Goal: Task Accomplishment & Management: Manage account settings

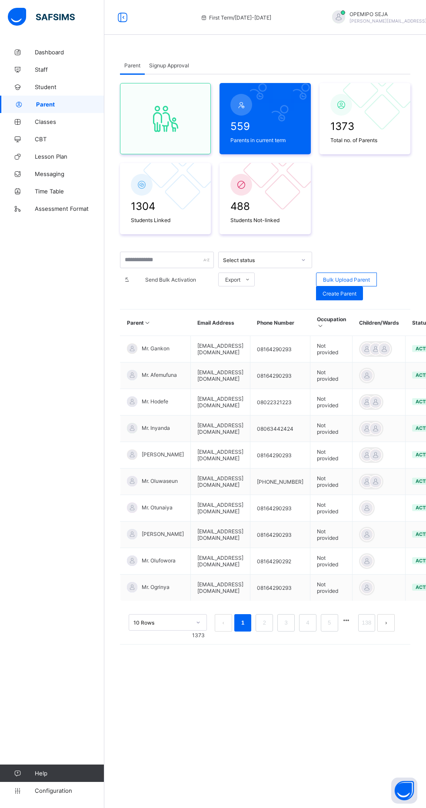
click at [54, 799] on link "Configuration" at bounding box center [52, 790] width 104 height 17
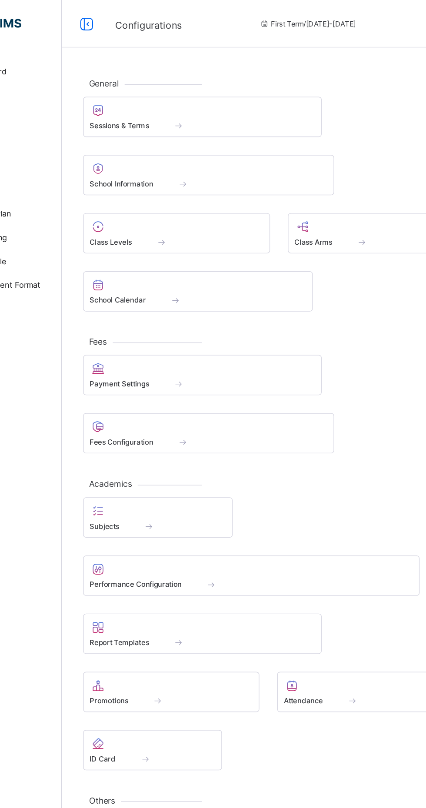
click at [204, 178] on span at bounding box center [188, 176] width 31 height 7
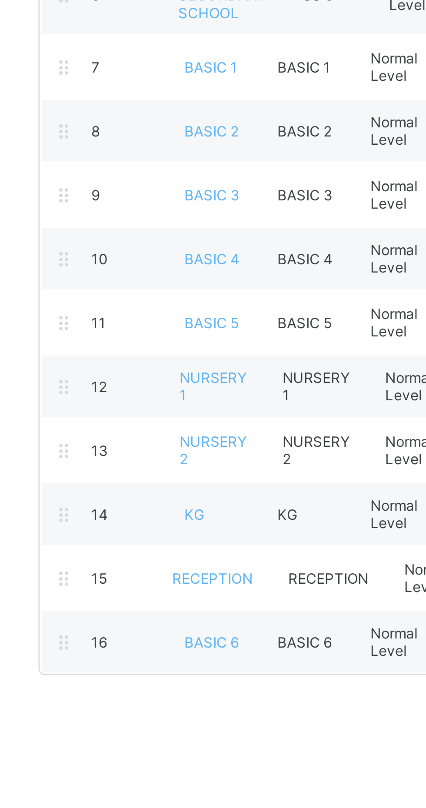
click at [187, 449] on span "NURSERY 2" at bounding box center [184, 455] width 25 height 13
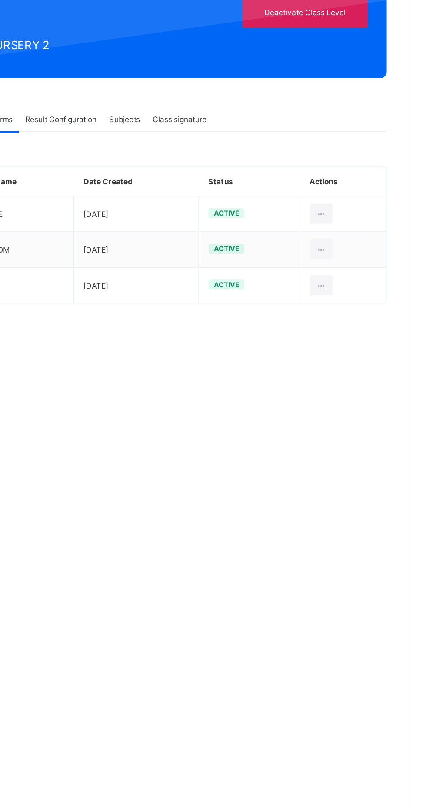
click at [322, 530] on div "Class Level / Class Level Profile Class Information NURSERY 2 NURSERY 2 Edit Cl…" at bounding box center [265, 404] width 322 height 808
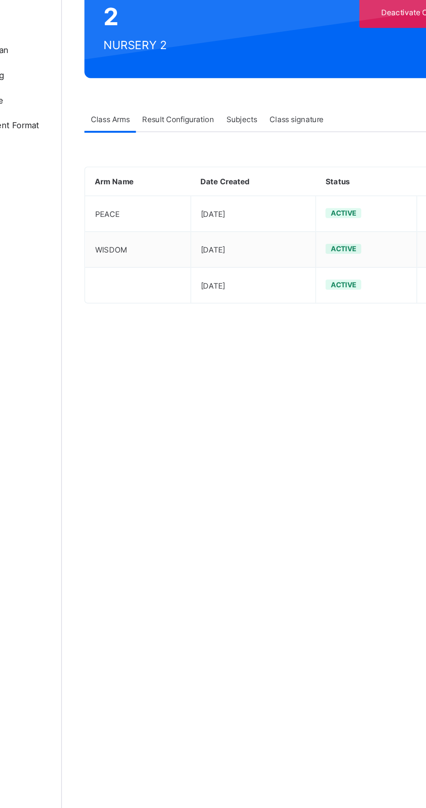
click at [186, 204] on span "Result Configuration" at bounding box center [185, 204] width 50 height 7
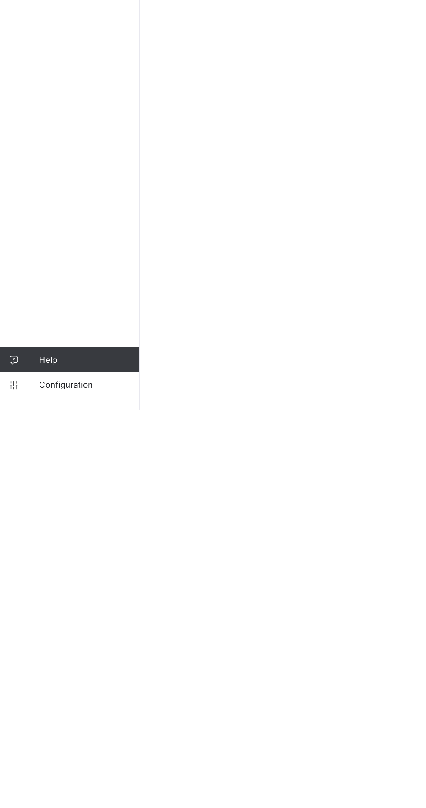
click at [62, 794] on span "Configuration" at bounding box center [69, 790] width 69 height 7
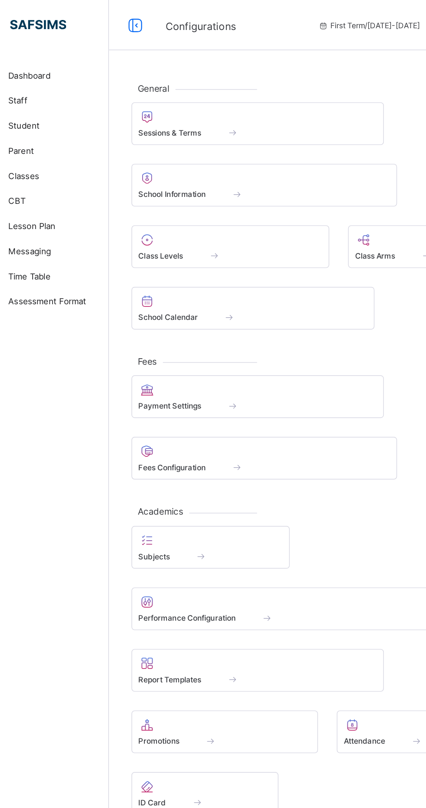
click at [162, 178] on div "Class Levels" at bounding box center [188, 176] width 127 height 7
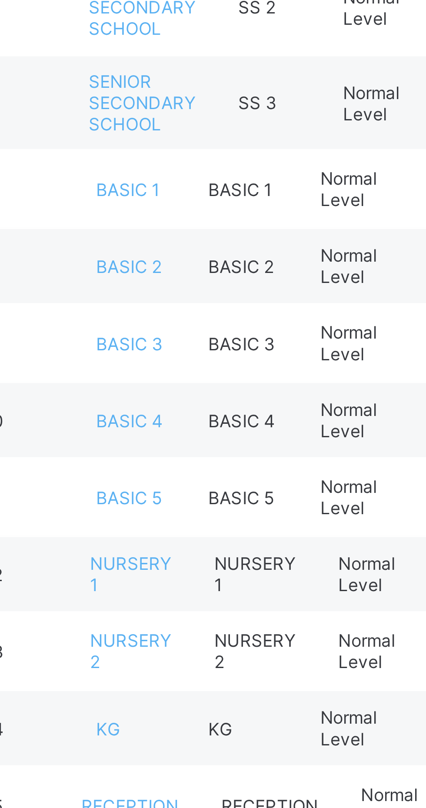
click at [182, 449] on span "NURSERY 2" at bounding box center [184, 455] width 25 height 13
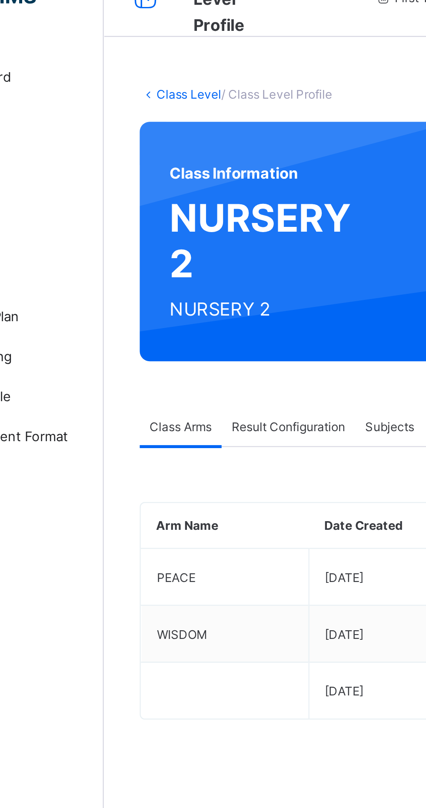
click at [194, 204] on span "Result Configuration" at bounding box center [185, 204] width 50 height 7
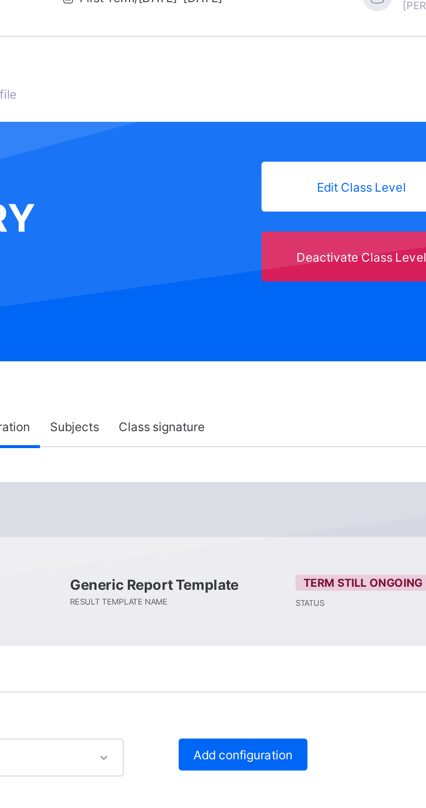
click at [302, 346] on span "Add configuration" at bounding box center [302, 347] width 43 height 7
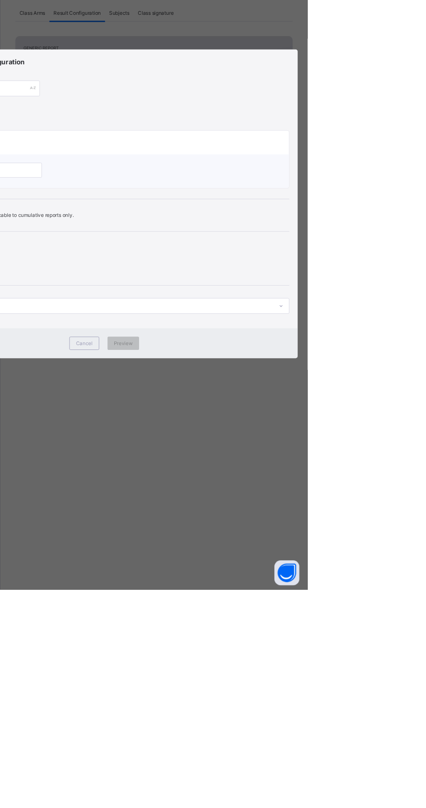
click at [415, 807] on div "Result Generation Configuration report name Scale up to 100 percent First Term …" at bounding box center [213, 404] width 426 height 808
click at [208, 557] on div "Cancel" at bounding box center [191, 550] width 31 height 14
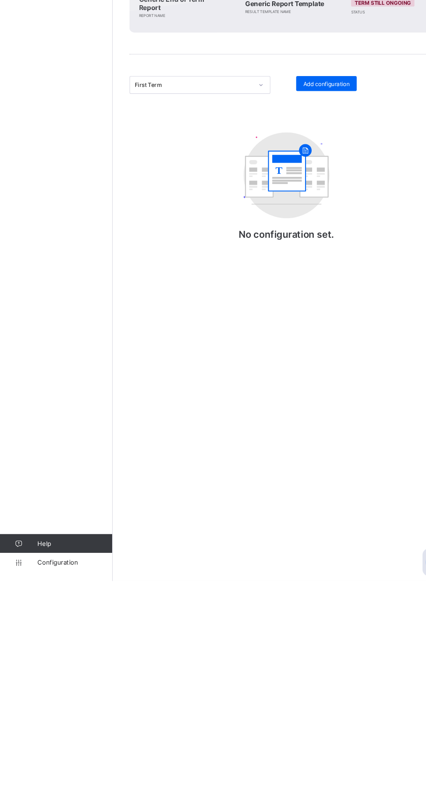
click at [53, 794] on span "Configuration" at bounding box center [69, 790] width 69 height 7
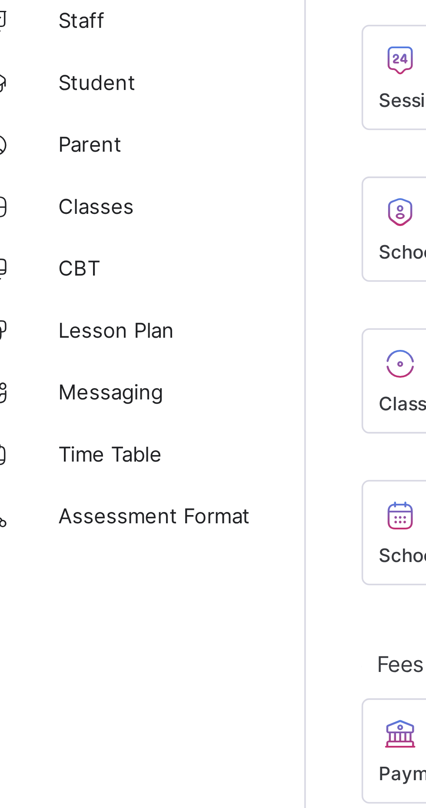
click at [48, 103] on span "Parent" at bounding box center [70, 104] width 70 height 7
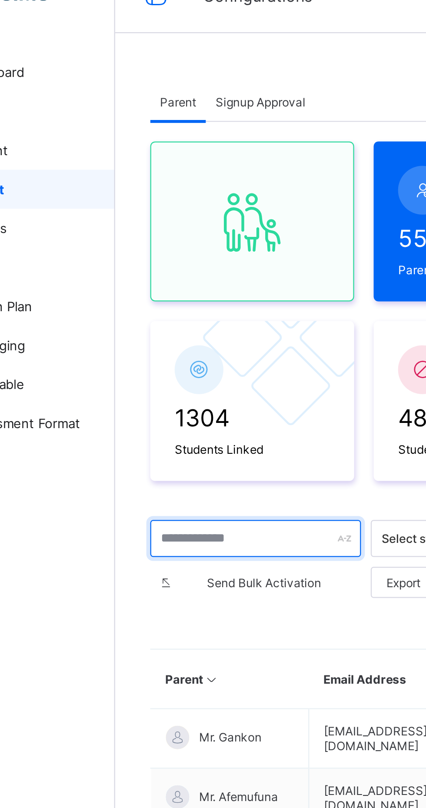
click at [168, 257] on input "text" at bounding box center [167, 260] width 94 height 17
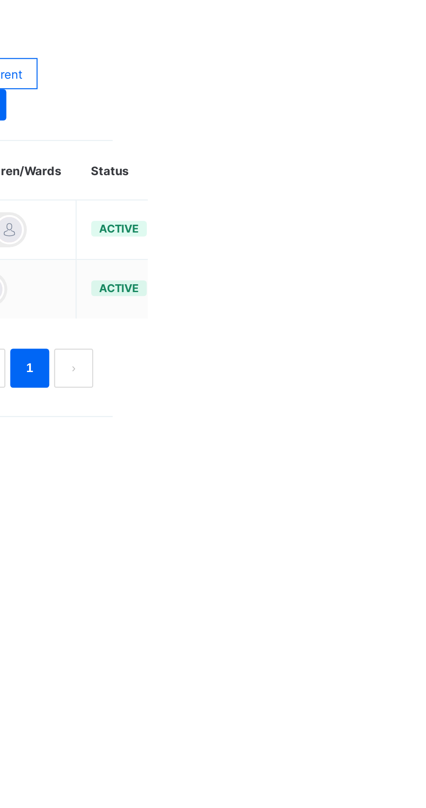
type input "*****"
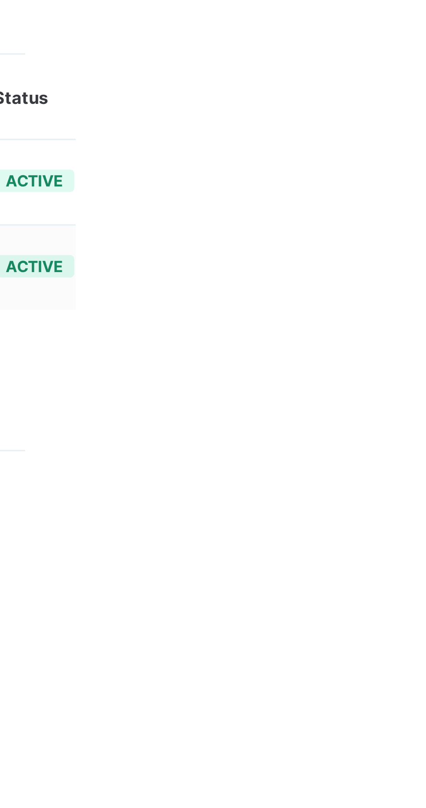
click at [425, 500] on html "Configurations First Term / [DATE]-[DATE] OPEMIPO SEJA [PERSON_NAME][EMAIL_ADDR…" at bounding box center [213, 404] width 426 height 808
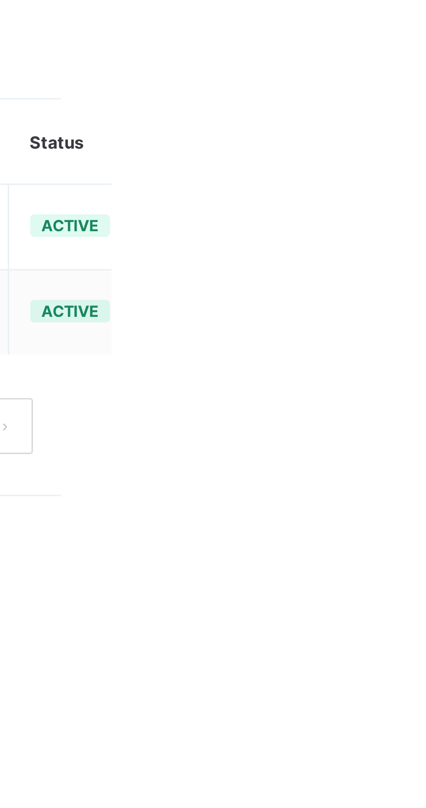
type input "****"
click at [0, 0] on ul "Edit Parent View Profile Reset Password Resend Activation Link Change Email Lin…" at bounding box center [0, 0] width 0 height 0
click at [0, 0] on div "Reset Password" at bounding box center [0, 0] width 0 height 0
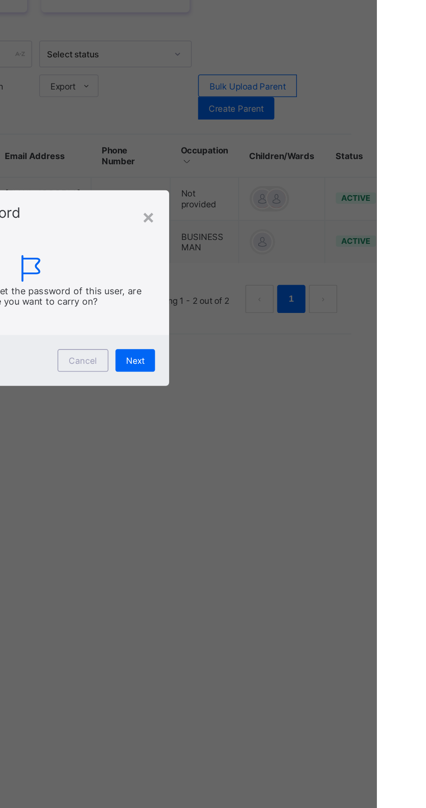
click at [283, 452] on span "Next" at bounding box center [277, 448] width 11 height 7
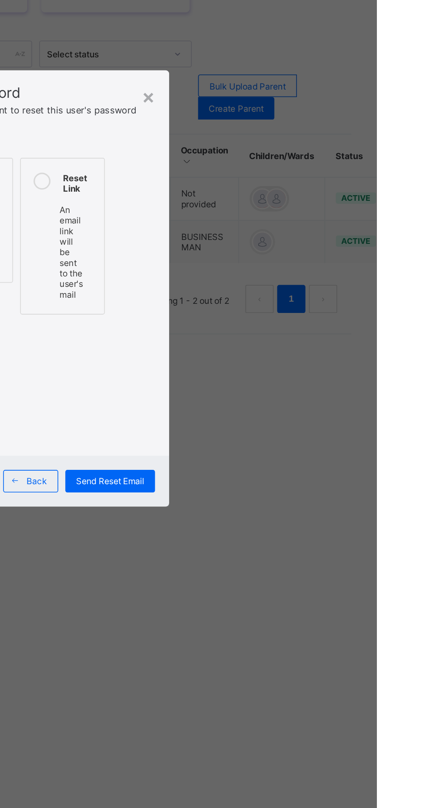
click at [283, 526] on span "Send Reset Email" at bounding box center [262, 522] width 42 height 7
